Goal: Find specific page/section: Find specific page/section

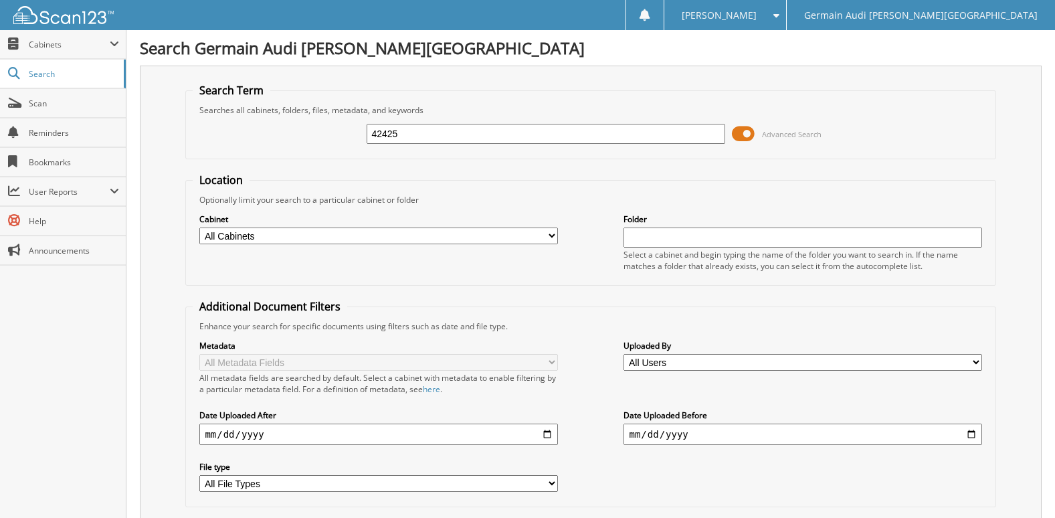
type input "42425"
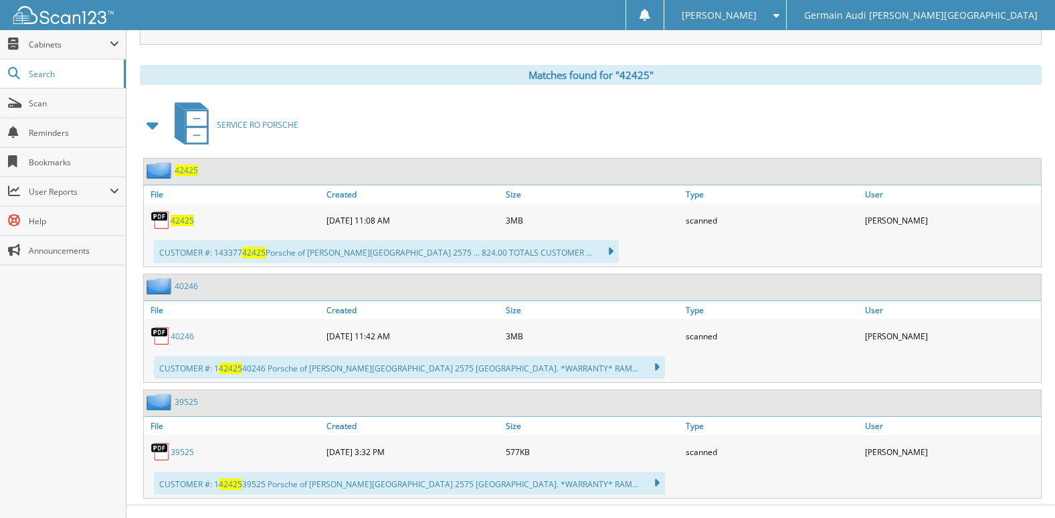
scroll to position [543, 0]
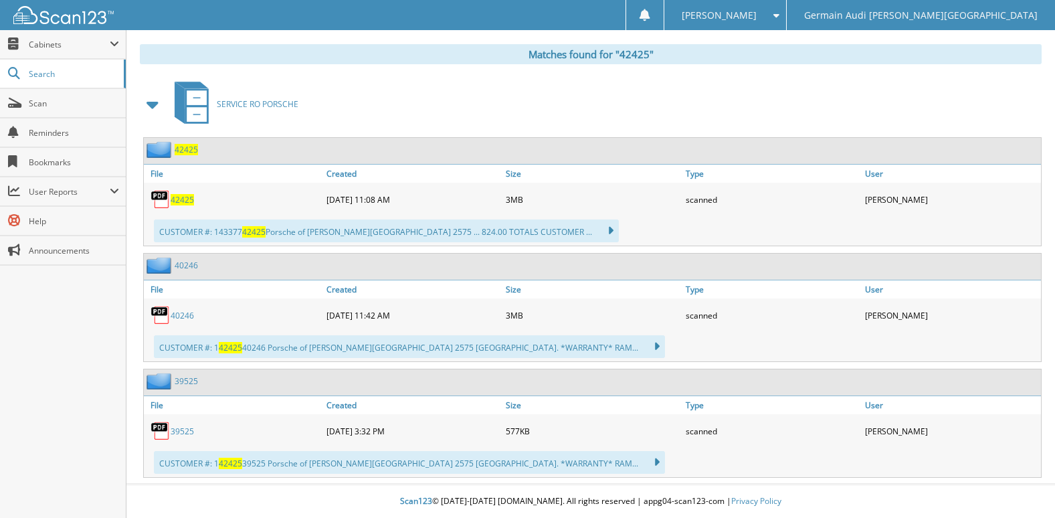
click at [208, 203] on div "42425" at bounding box center [233, 199] width 179 height 27
click at [194, 201] on div "42425" at bounding box center [233, 199] width 179 height 27
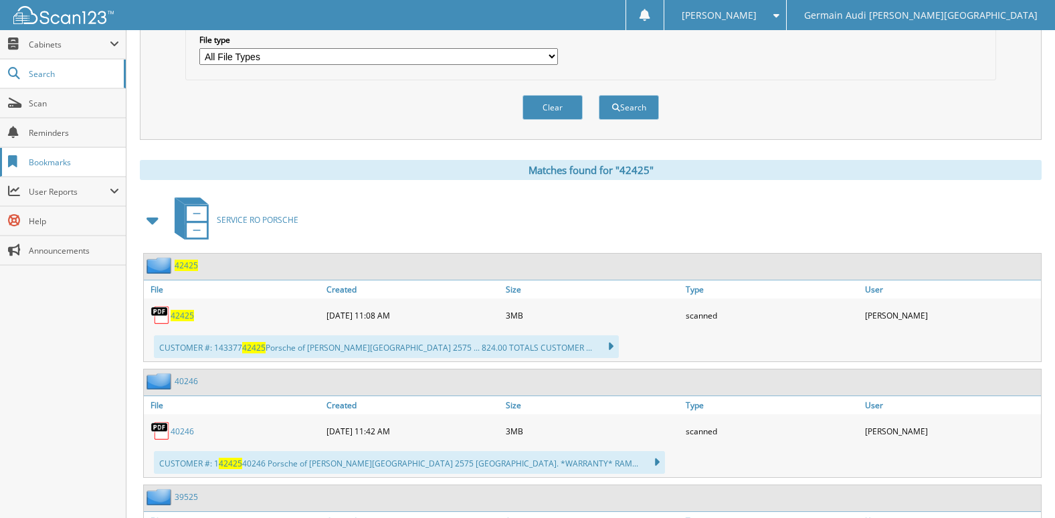
scroll to position [409, 0]
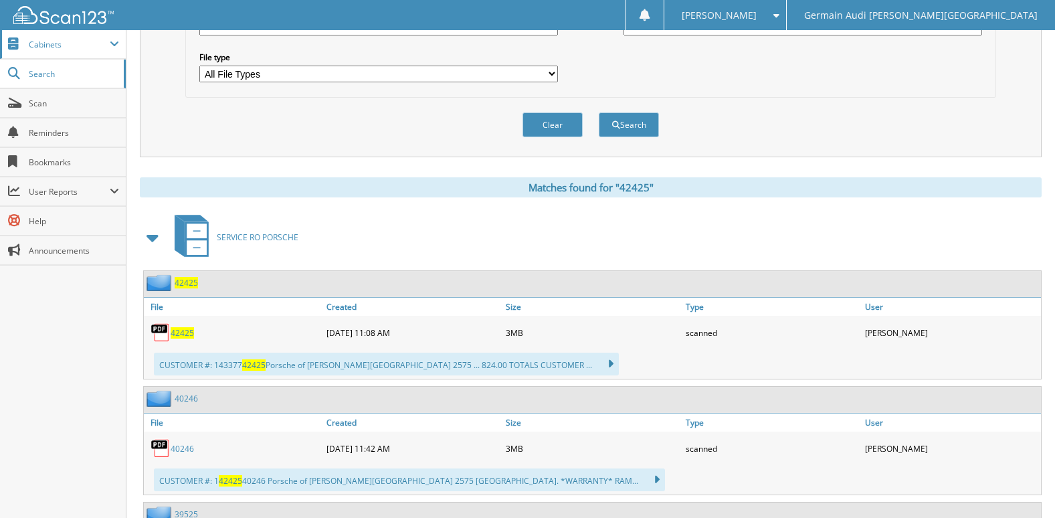
click at [81, 44] on span "Cabinets" at bounding box center [69, 44] width 81 height 11
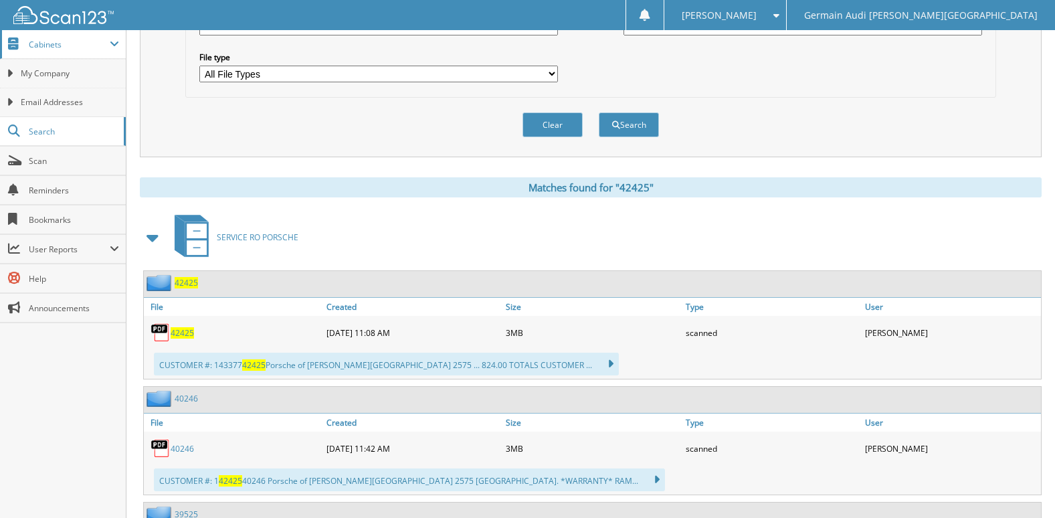
click at [104, 39] on span "Cabinets" at bounding box center [69, 44] width 81 height 11
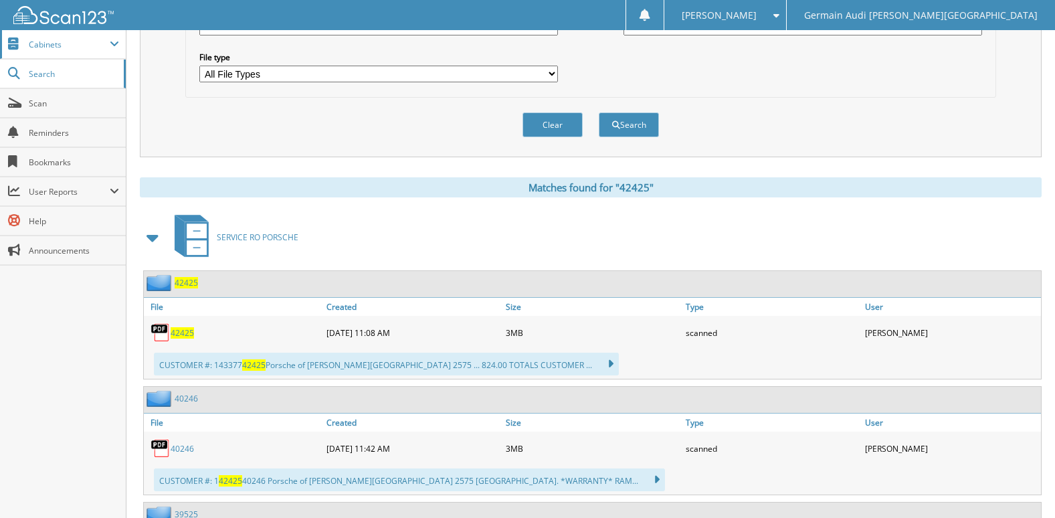
click at [104, 39] on span "Cabinets" at bounding box center [69, 44] width 81 height 11
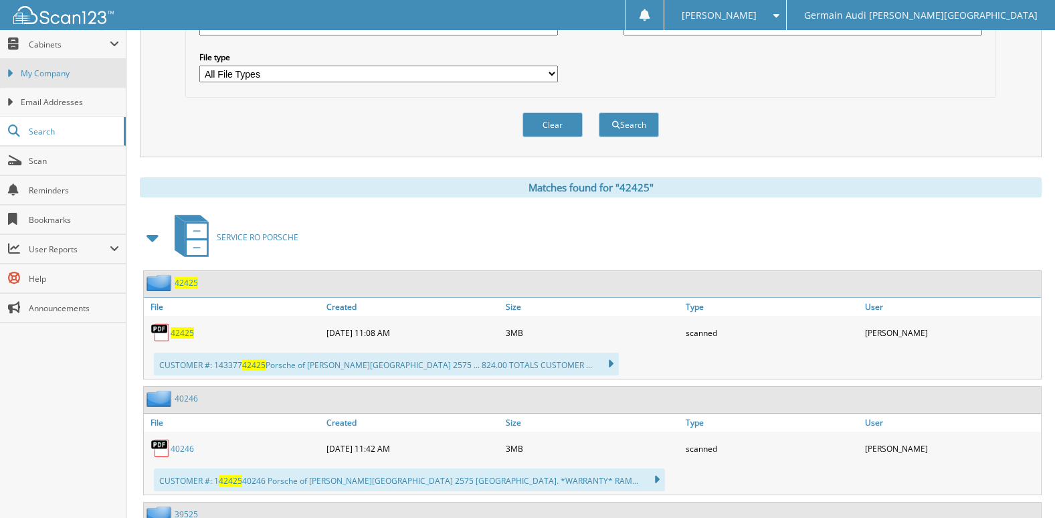
click at [102, 62] on link "My Company" at bounding box center [63, 73] width 126 height 29
